Goal: Transaction & Acquisition: Purchase product/service

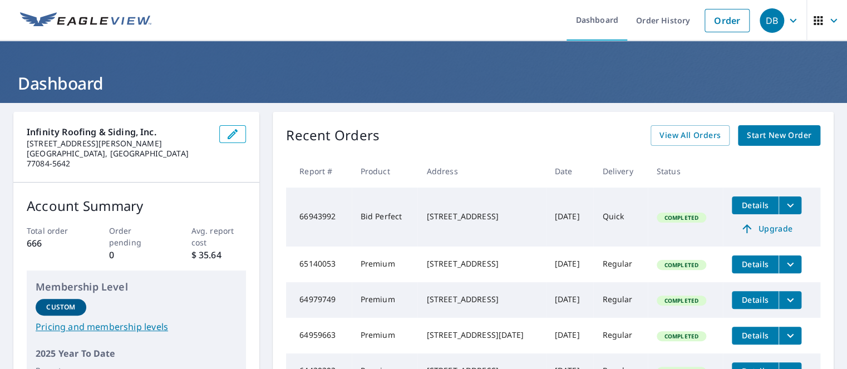
click at [750, 134] on span "Start New Order" at bounding box center [779, 135] width 65 height 14
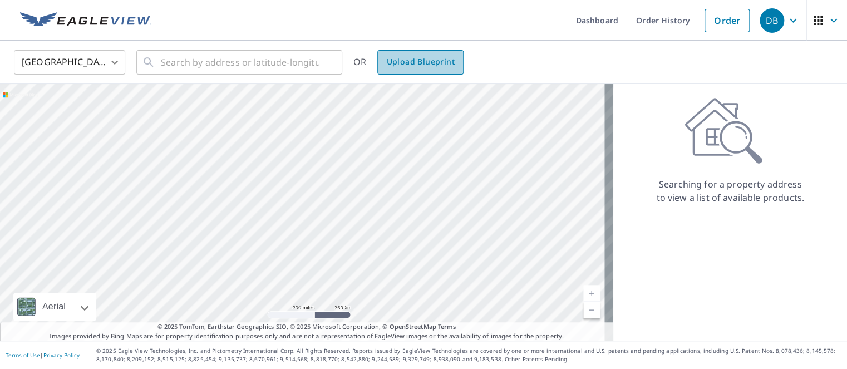
click at [421, 61] on span "Upload Blueprint" at bounding box center [420, 62] width 68 height 14
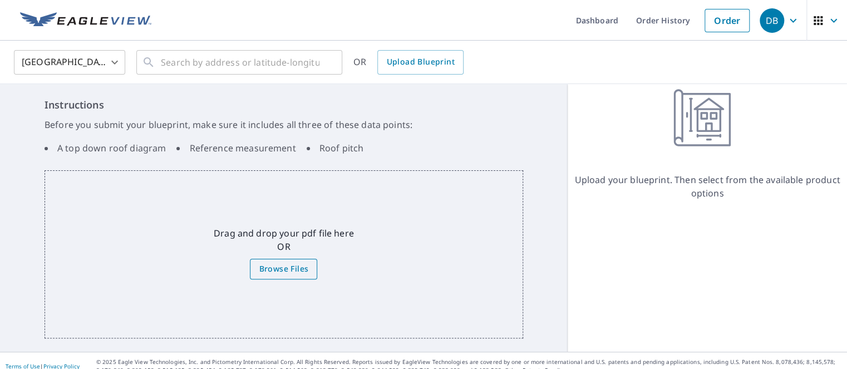
click at [273, 269] on span "Browse Files" at bounding box center [284, 269] width 50 height 14
click at [0, 0] on input "Browse Files" at bounding box center [0, 0] width 0 height 0
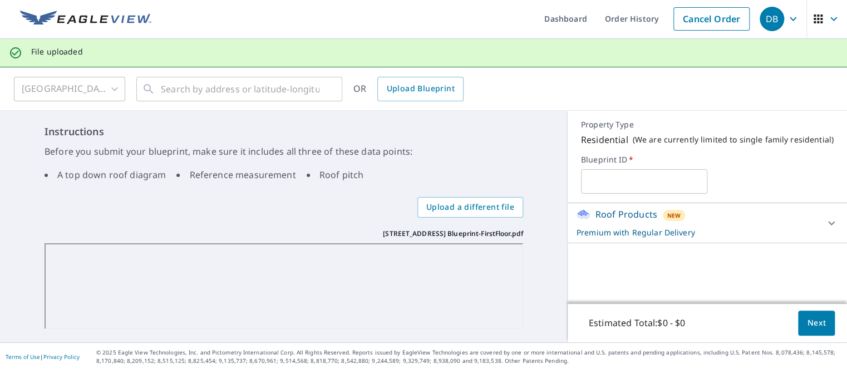
scroll to position [2, 0]
click at [812, 322] on span "Next" at bounding box center [816, 322] width 19 height 14
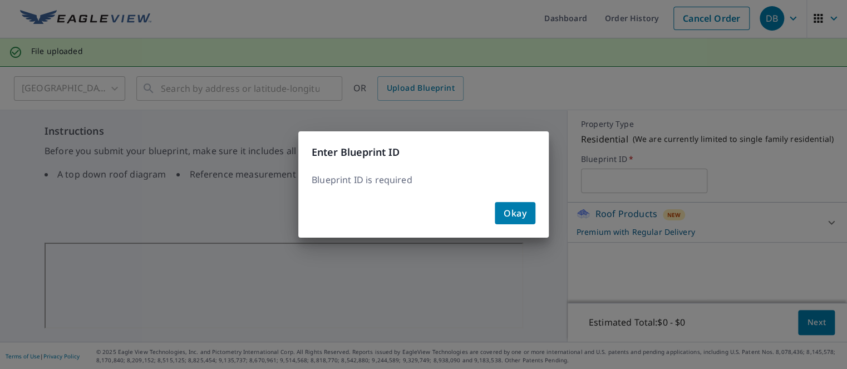
click at [511, 215] on span "Okay" at bounding box center [514, 213] width 23 height 16
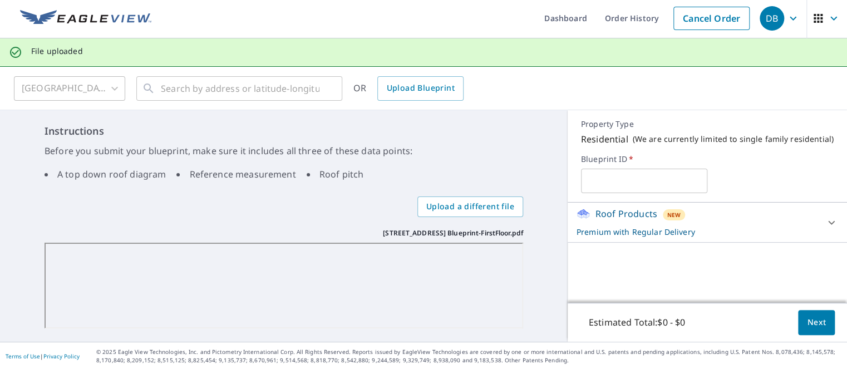
click at [604, 184] on input "text" at bounding box center [644, 180] width 126 height 31
click at [609, 190] on input "text" at bounding box center [644, 180] width 126 height 31
paste input "[PERSON_NAME]"
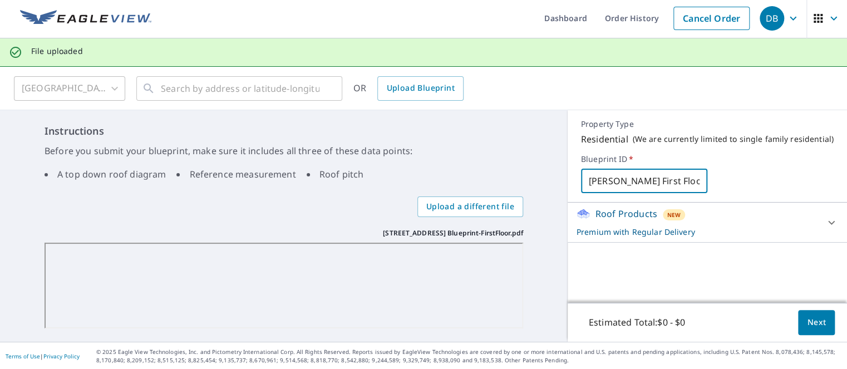
type input "[PERSON_NAME] First Floor"
click at [807, 320] on span "Next" at bounding box center [816, 322] width 19 height 14
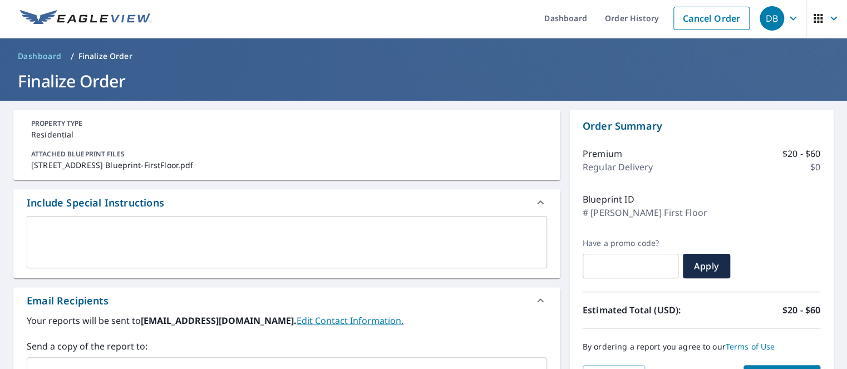
click at [600, 269] on input "text" at bounding box center [630, 265] width 96 height 31
checkbox input "true"
type input "E"
checkbox input "true"
type input "EP"
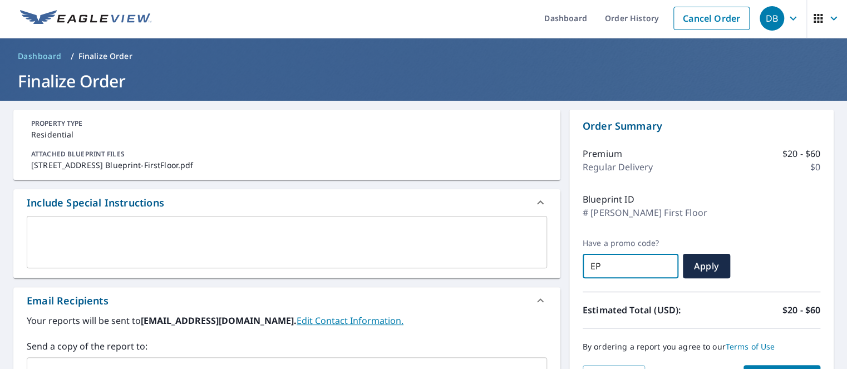
checkbox input "true"
type input "EP0"
checkbox input "true"
type input "EP09"
checkbox input "true"
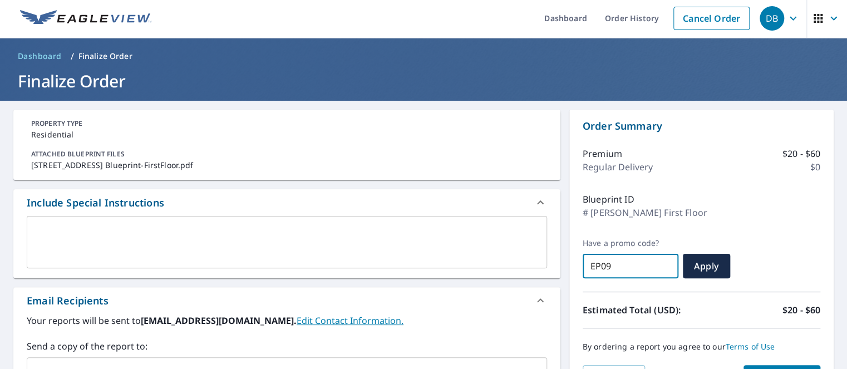
type input "EP09-"
checkbox input "true"
type input "EP09-V"
checkbox input "true"
type input "EP09-VC"
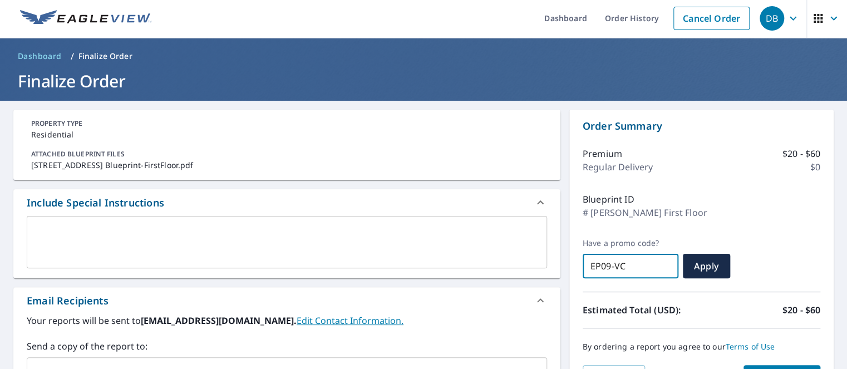
checkbox input "true"
type input "EP09-VCJ"
checkbox input "true"
type input "EP09-VCJ2"
checkbox input "true"
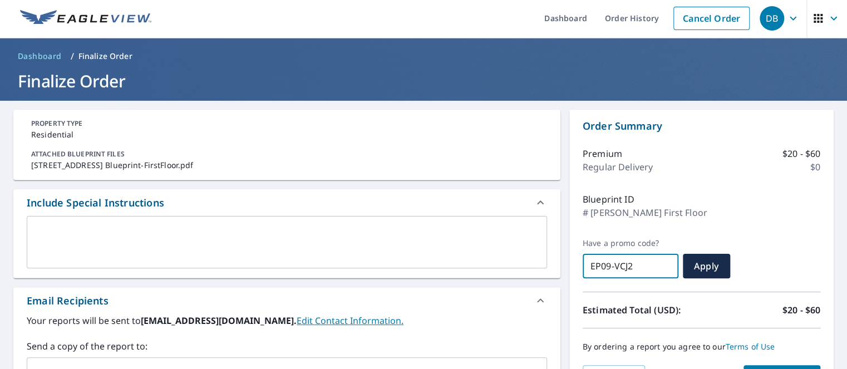
type input "EP09-VCJ2K"
checkbox input "true"
type input "EP09-VCJ2K-"
checkbox input "true"
type input "EP09-VCJ2K-Z"
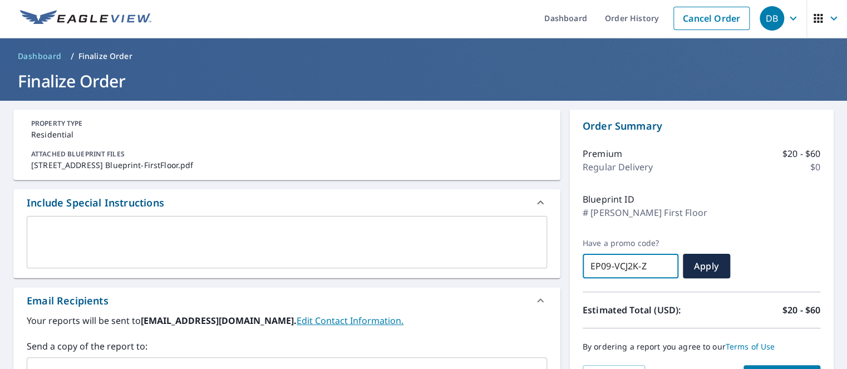
checkbox input "true"
type input "EP09-VCJ2K-Z9"
checkbox input "true"
type input "EP09-VCJ2K-Z9N"
checkbox input "true"
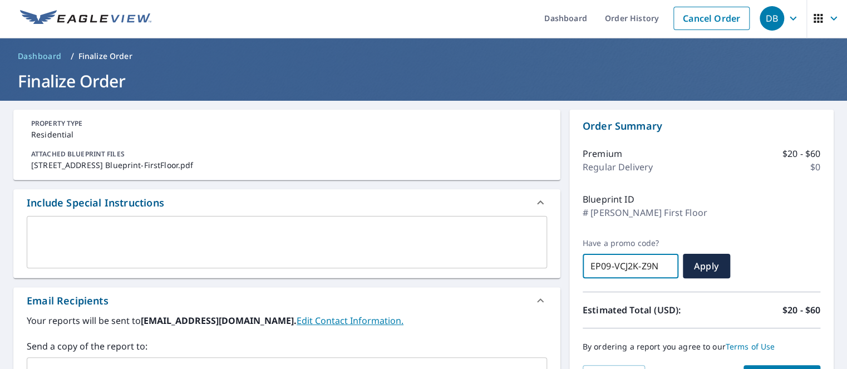
type input "EP09-VCJ2K-Z9NB"
checkbox input "true"
type input "EP09-VCJ2K-Z9NBW"
click at [700, 268] on span "Apply" at bounding box center [705, 266] width 29 height 12
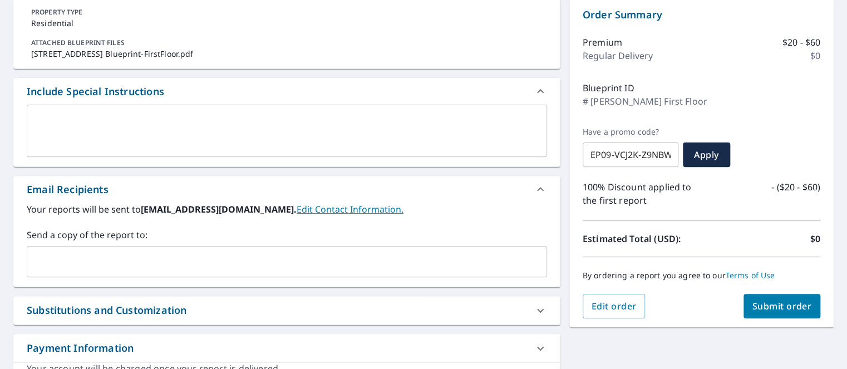
scroll to position [169, 0]
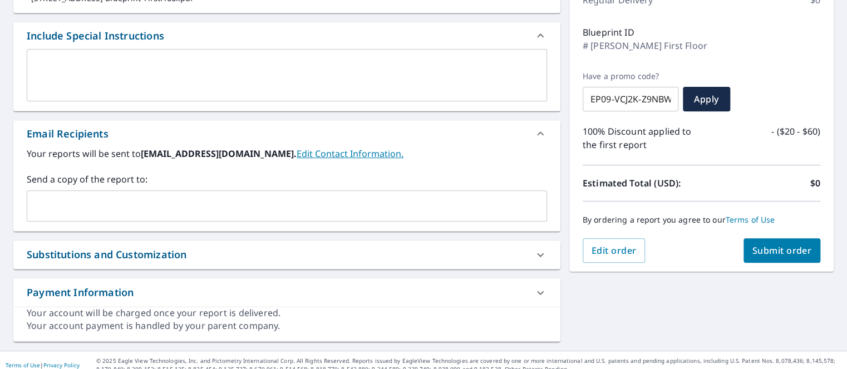
click at [766, 248] on span "Submit order" at bounding box center [782, 250] width 60 height 12
checkbox input "true"
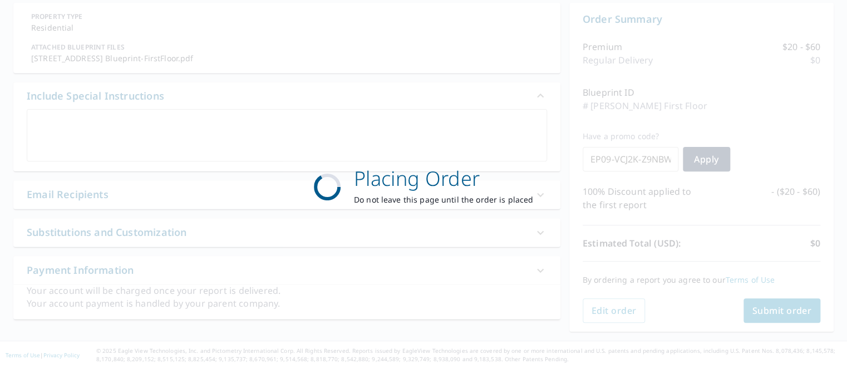
scroll to position [108, 0]
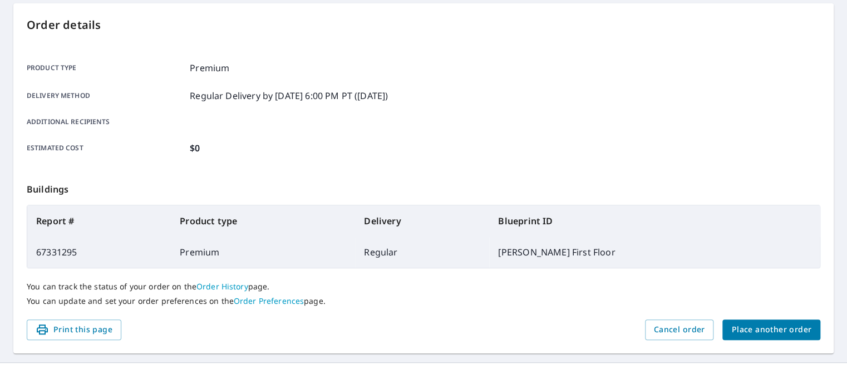
click at [747, 337] on span "Place another order" at bounding box center [771, 330] width 80 height 14
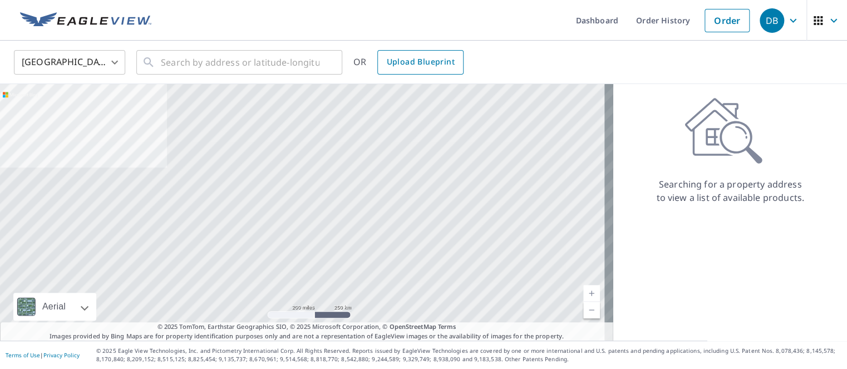
click at [412, 63] on span "Upload Blueprint" at bounding box center [420, 62] width 68 height 14
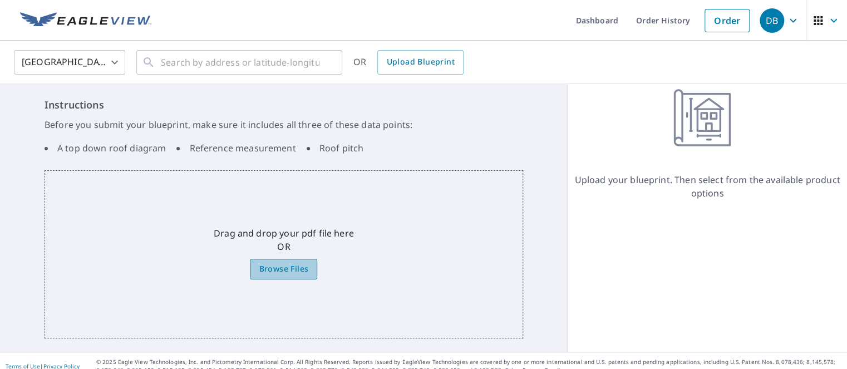
click at [281, 273] on span "Browse Files" at bounding box center [284, 269] width 50 height 14
click at [0, 0] on input "Browse Files" at bounding box center [0, 0] width 0 height 0
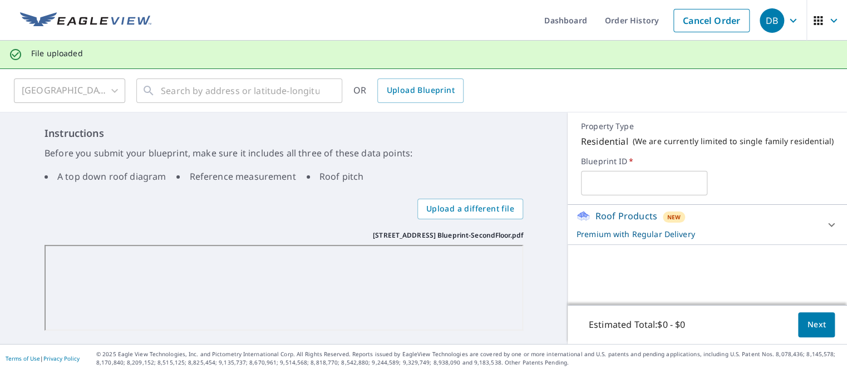
click at [614, 177] on input "text" at bounding box center [644, 182] width 126 height 31
paste input "[PERSON_NAME]"
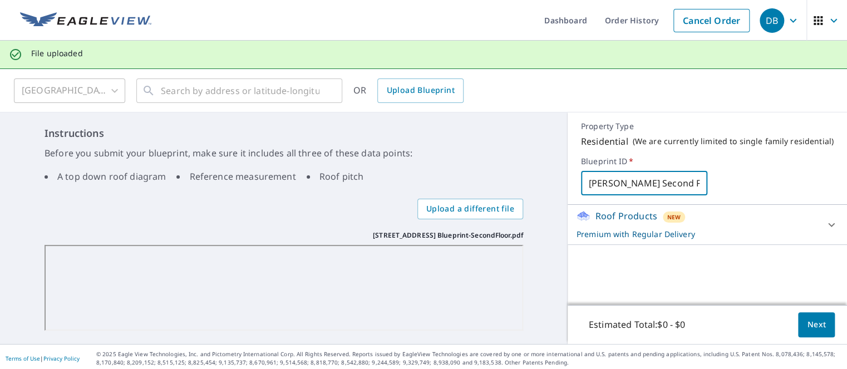
scroll to position [0, 3]
type input "[PERSON_NAME] Second Floor"
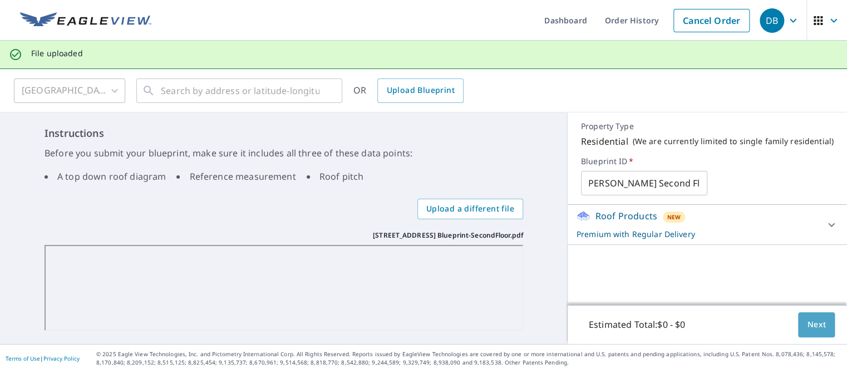
scroll to position [0, 0]
click at [810, 318] on span "Next" at bounding box center [816, 325] width 19 height 14
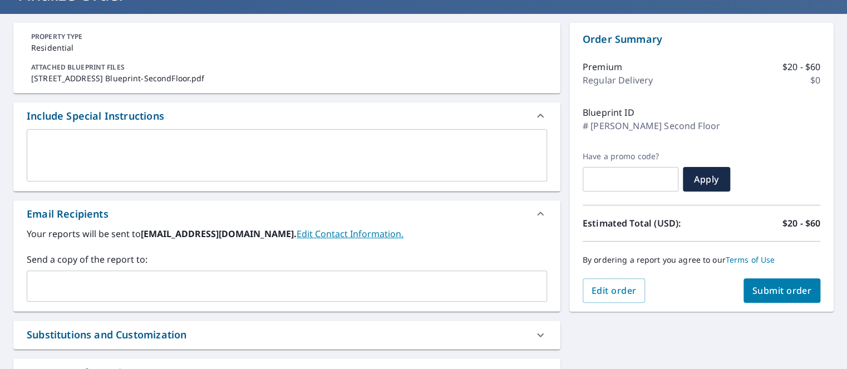
scroll to position [167, 0]
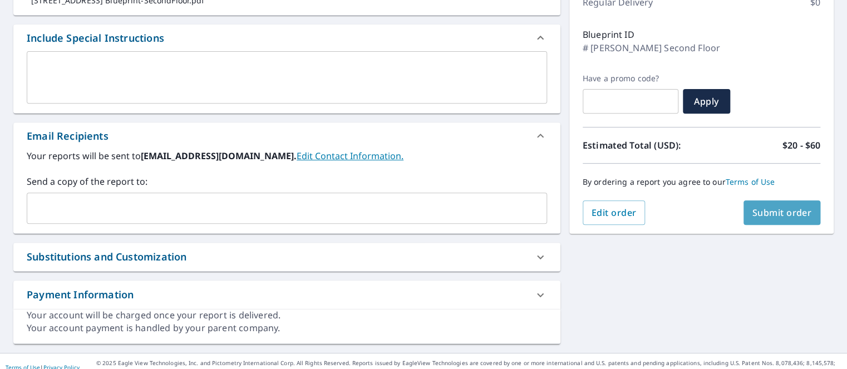
click at [764, 215] on span "Submit order" at bounding box center [782, 212] width 60 height 12
checkbox input "true"
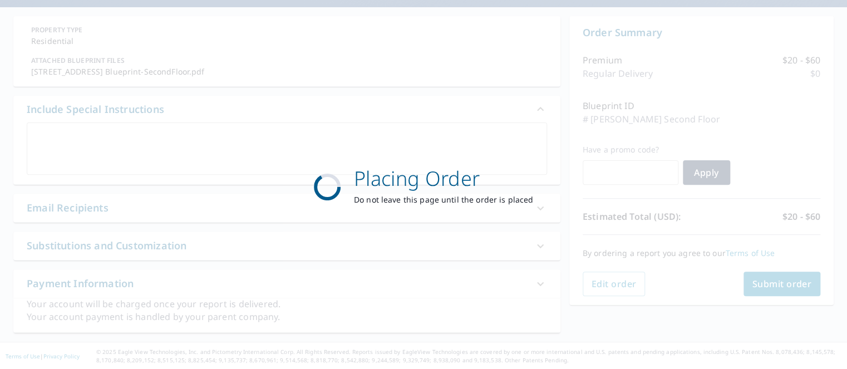
scroll to position [96, 0]
